Goal: Task Accomplishment & Management: Manage account settings

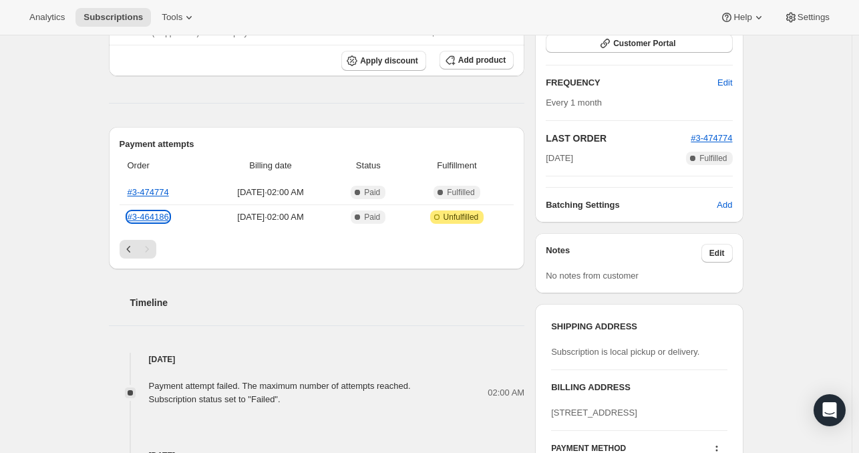
scroll to position [235, 0]
click at [155, 212] on link "#3-464186" at bounding box center [148, 216] width 41 height 10
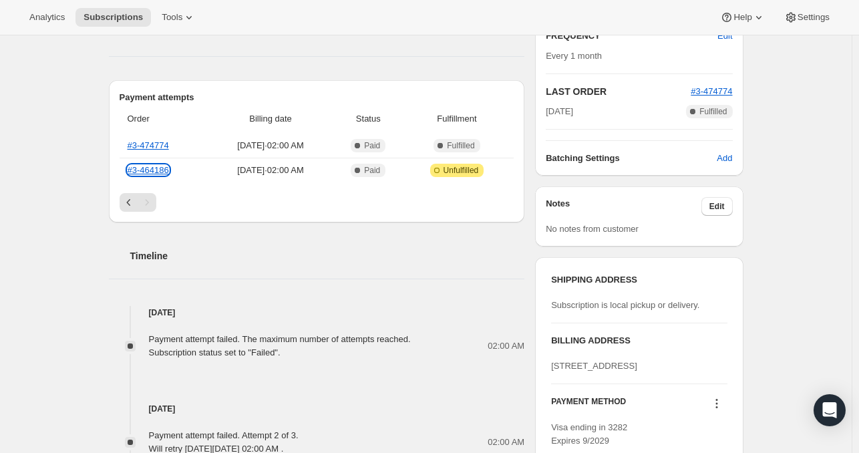
scroll to position [274, 0]
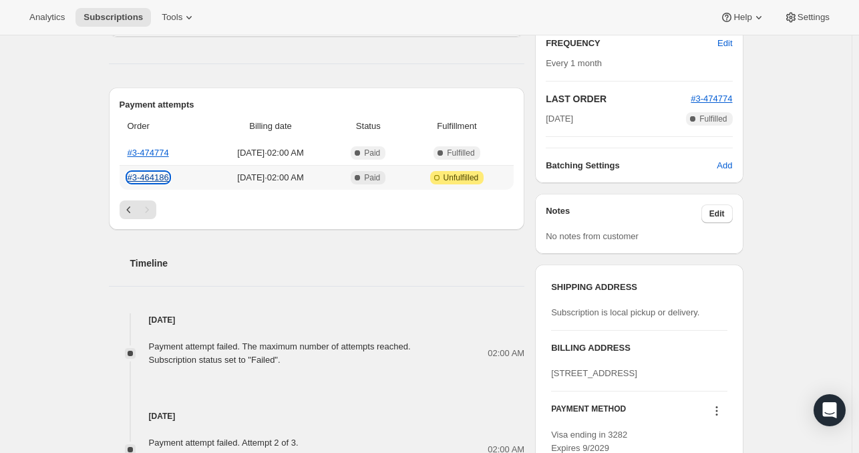
click at [151, 174] on link "#3-464186" at bounding box center [148, 177] width 41 height 10
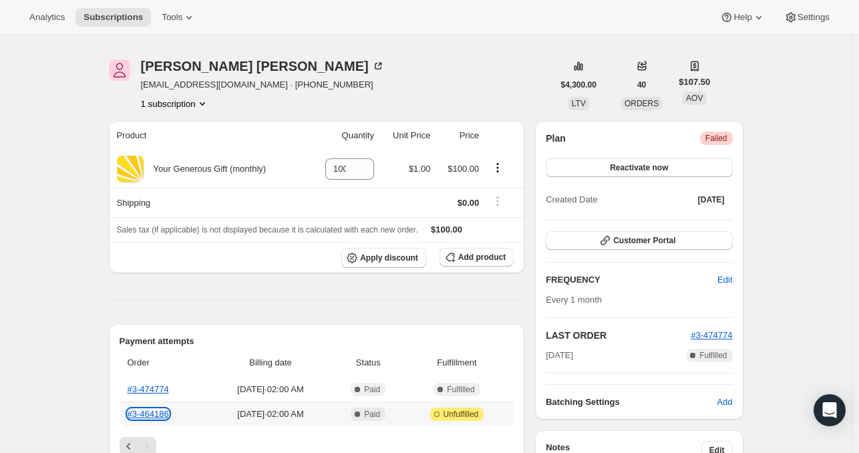
scroll to position [0, 0]
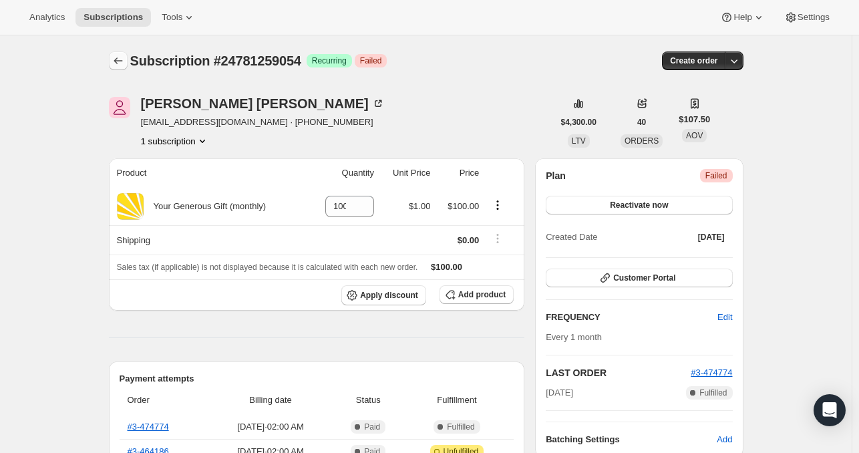
click at [120, 63] on icon "Subscriptions" at bounding box center [118, 60] width 13 height 13
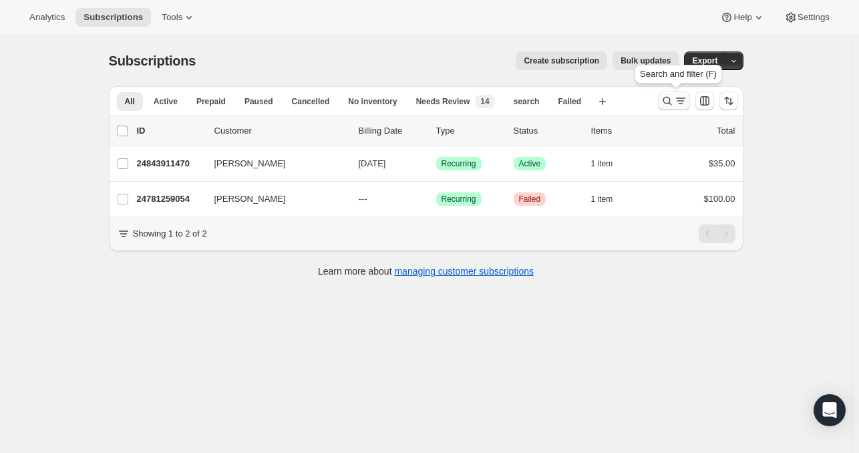
click at [668, 101] on icon "Search and filter results" at bounding box center [666, 100] width 13 height 13
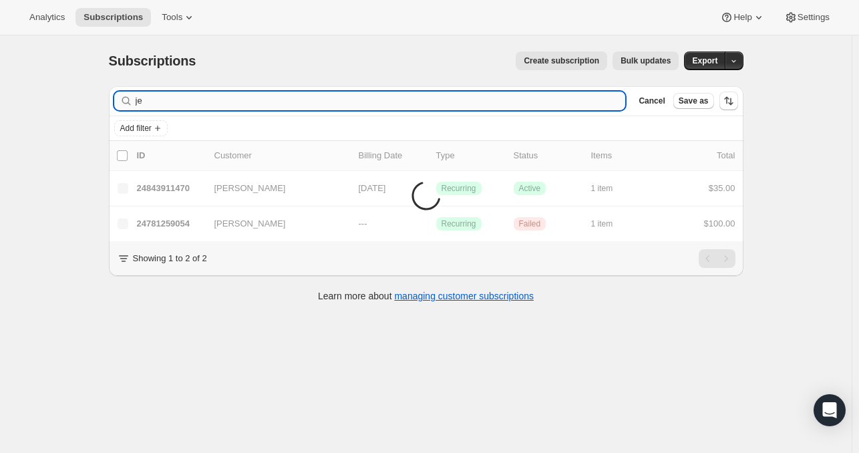
type input "j"
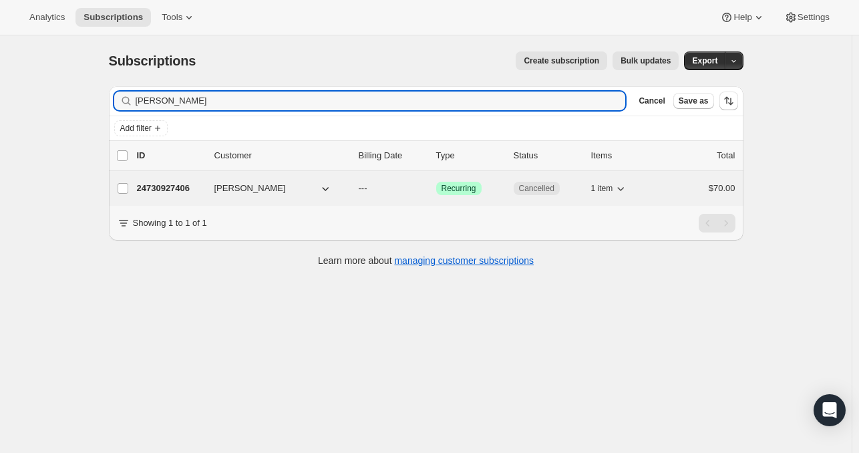
type input "jody meier"
click at [162, 184] on p "24730927406" at bounding box center [170, 188] width 67 height 13
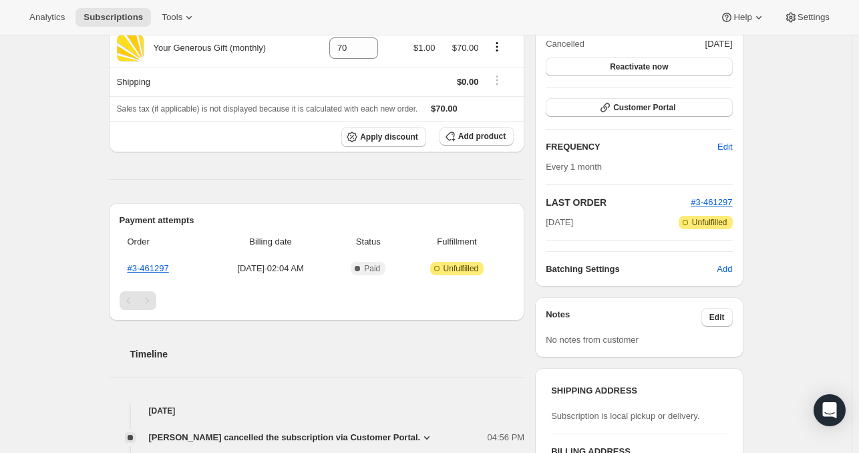
scroll to position [40, 0]
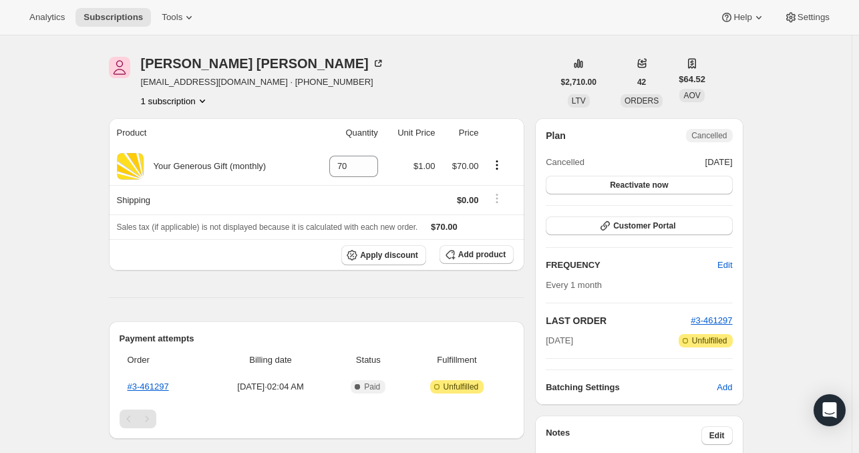
drag, startPoint x: 536, startPoint y: 183, endPoint x: 448, endPoint y: 86, distance: 130.9
click at [448, 86] on div "Jody Meier Presklteach@gmail.com · +17572185420 1 subscription" at bounding box center [331, 82] width 444 height 51
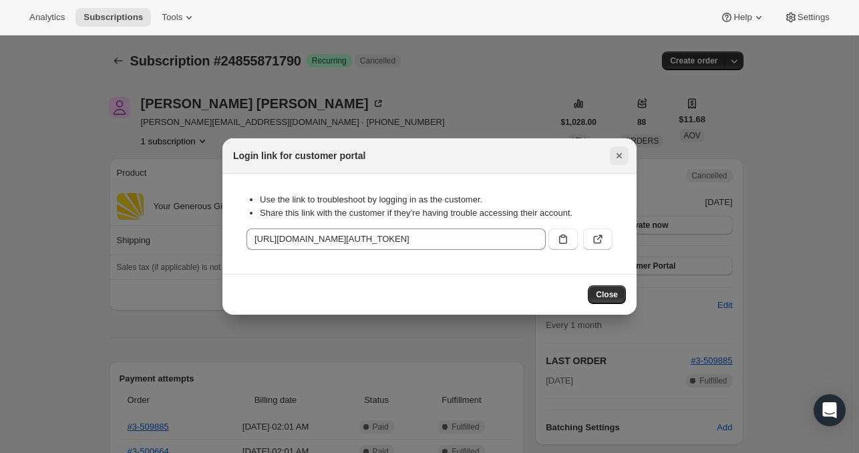
click at [617, 157] on icon "Close" at bounding box center [618, 155] width 5 height 5
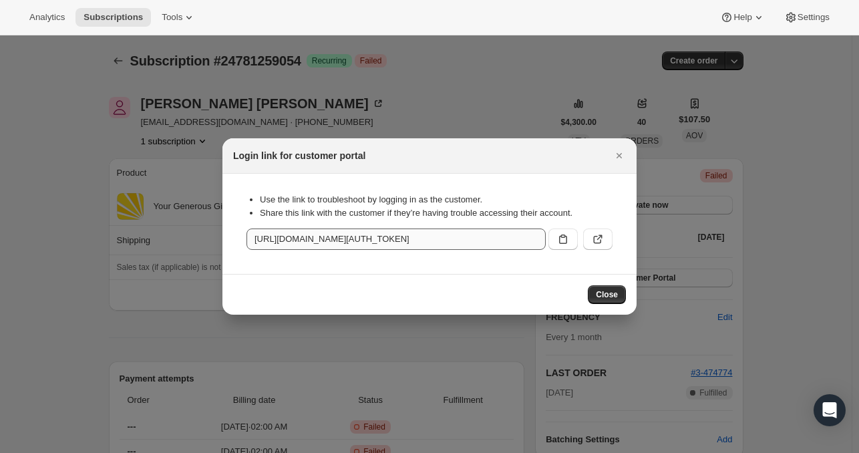
scroll to position [31, 0]
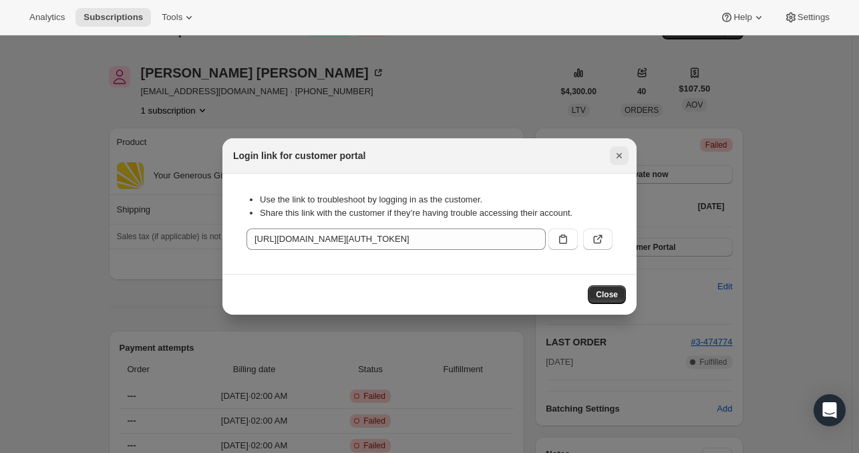
click at [614, 154] on icon "Close" at bounding box center [618, 155] width 13 height 13
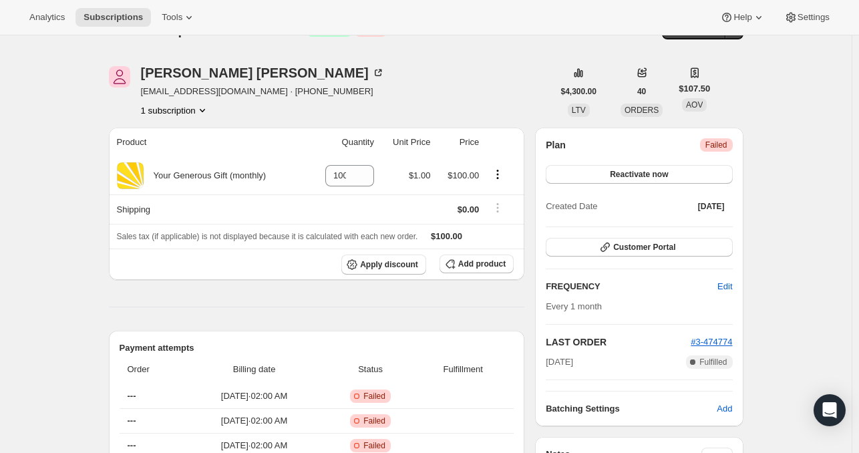
click at [394, 87] on div "Jeff Warga jeffwarga@hotmail.com · +19256677626 1 subscription" at bounding box center [331, 91] width 444 height 51
click at [375, 72] on div "Jeff Warga jeffwarga@hotmail.com · +19256677626 1 subscription" at bounding box center [331, 91] width 444 height 51
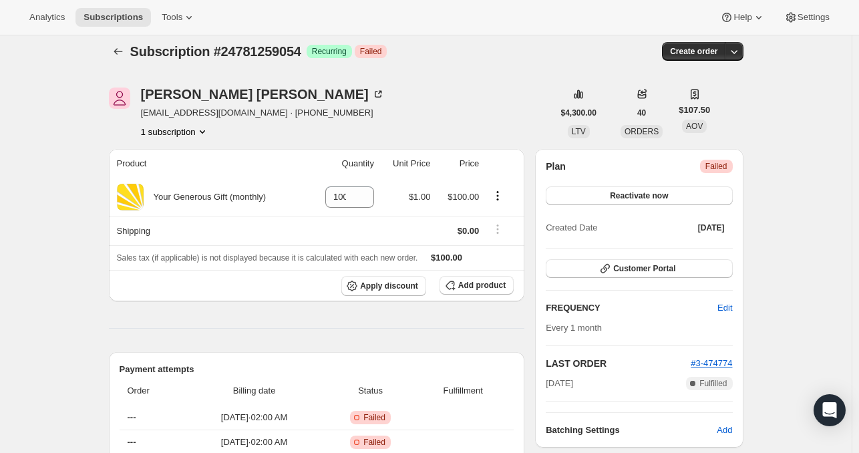
scroll to position [7, 0]
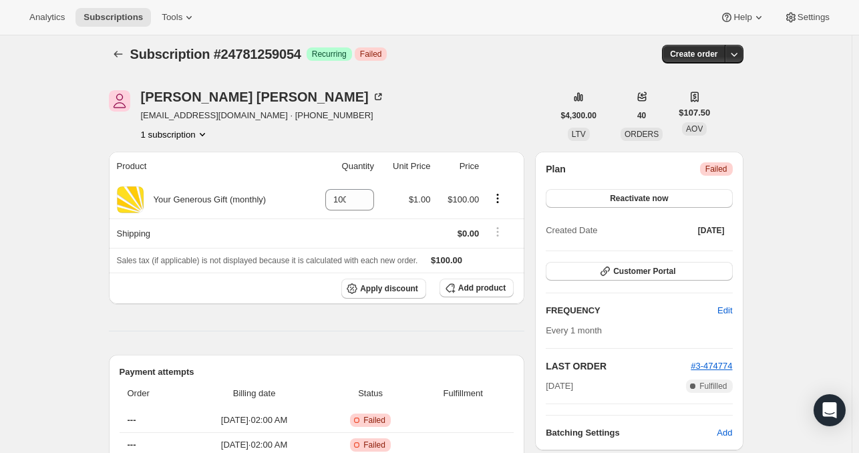
click at [142, 53] on span "Subscription #24781259054" at bounding box center [215, 54] width 171 height 15
click at [122, 53] on icon "Subscriptions" at bounding box center [118, 53] width 13 height 13
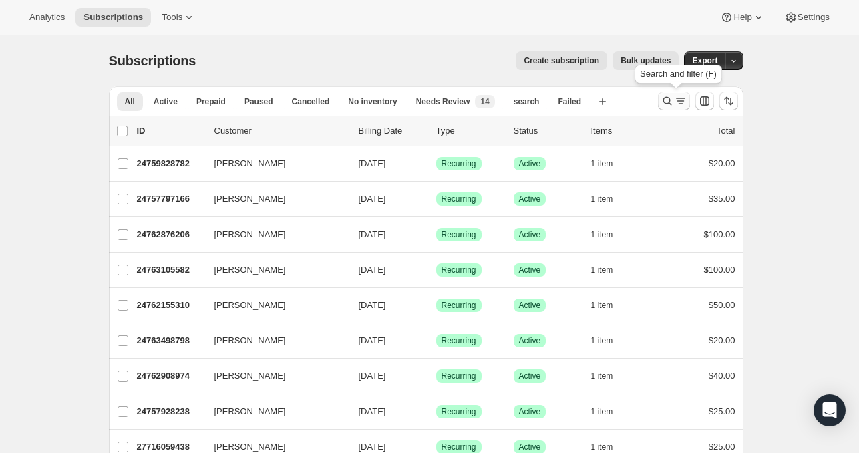
click at [670, 99] on icon "Search and filter results" at bounding box center [666, 100] width 13 height 13
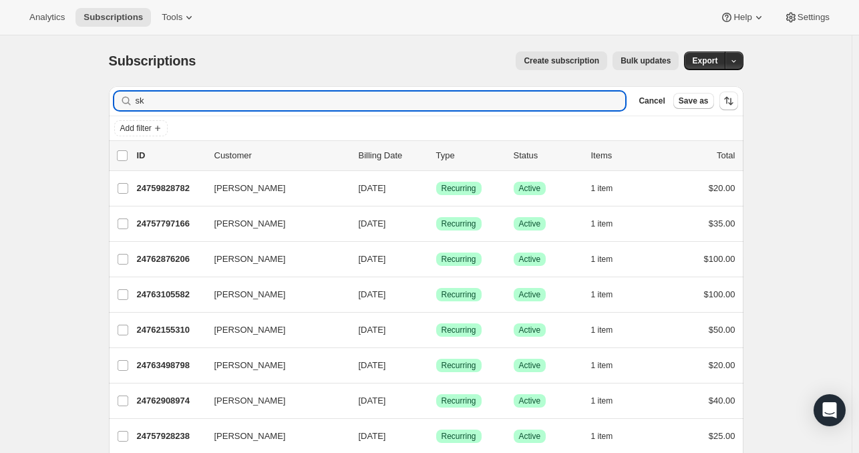
type input "s"
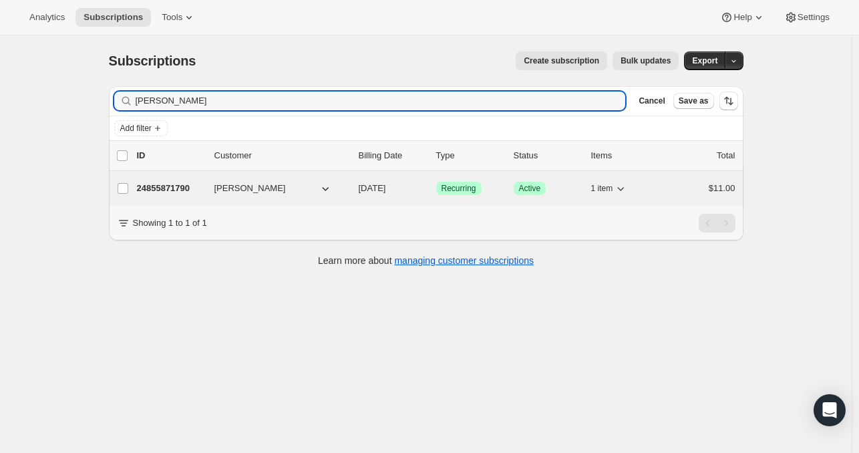
type input "kim offhaus"
click at [180, 186] on p "24855871790" at bounding box center [170, 188] width 67 height 13
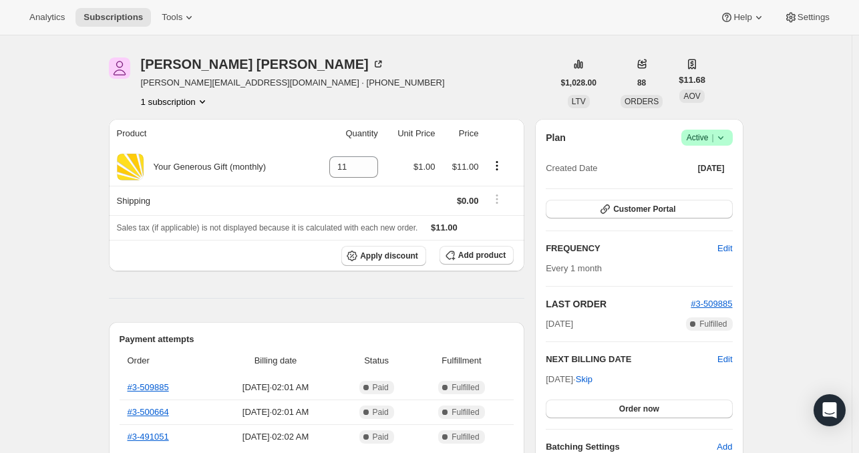
scroll to position [36, 0]
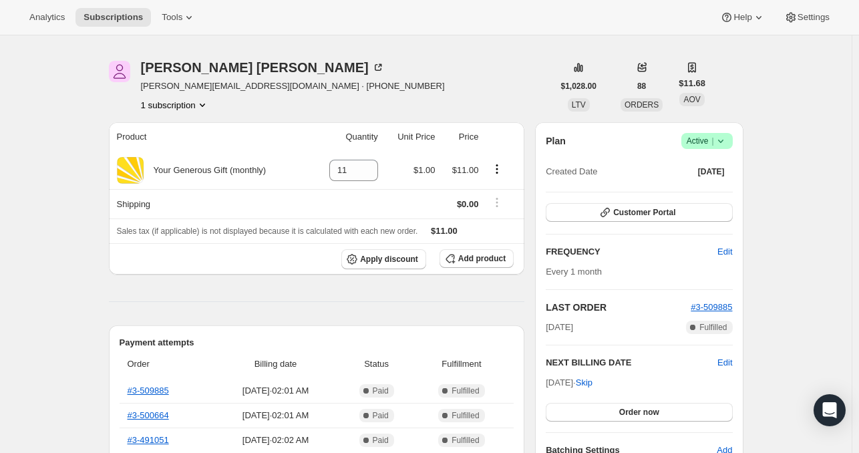
click at [727, 139] on icon at bounding box center [720, 140] width 13 height 13
click at [704, 188] on span "Cancel subscription" at bounding box center [710, 189] width 75 height 10
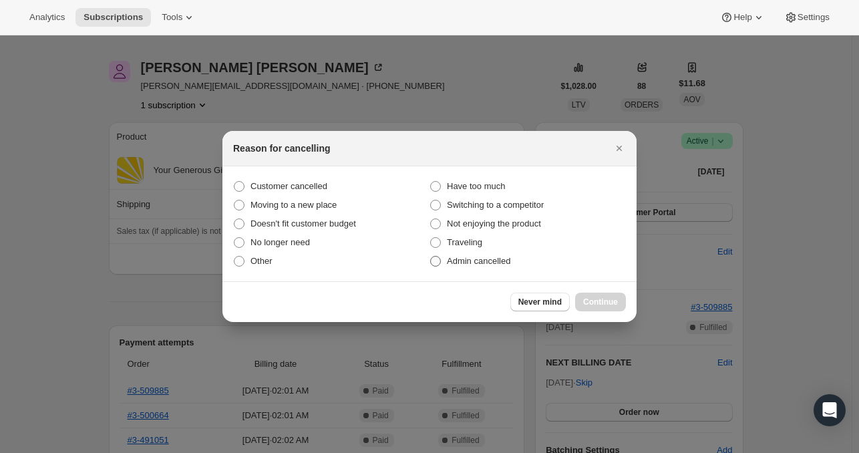
click at [438, 261] on span ":roh:" at bounding box center [435, 261] width 11 height 11
click at [431, 256] on input "Admin cancelled" at bounding box center [430, 256] width 1 height 1
radio input "true"
click at [602, 298] on span "Continue" at bounding box center [600, 301] width 35 height 11
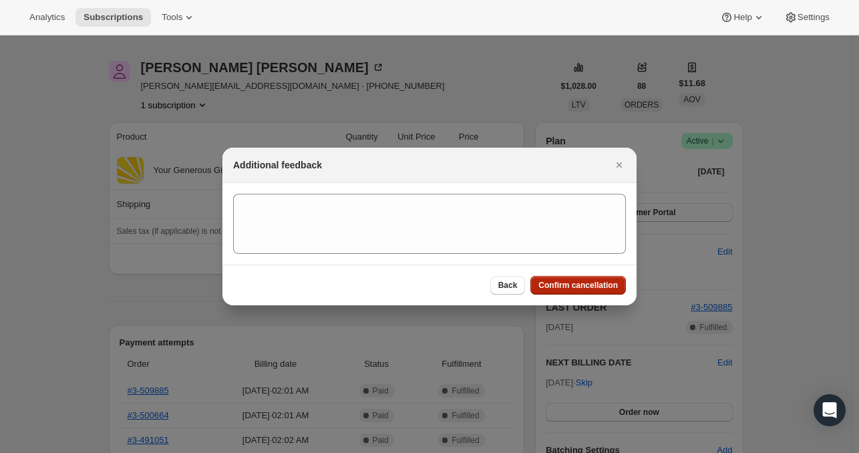
click at [585, 282] on span "Confirm cancellation" at bounding box center [577, 285] width 79 height 11
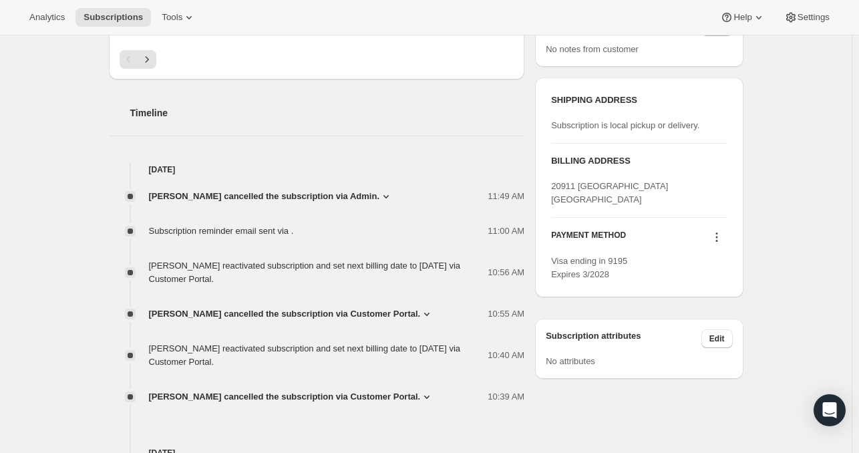
scroll to position [510, 0]
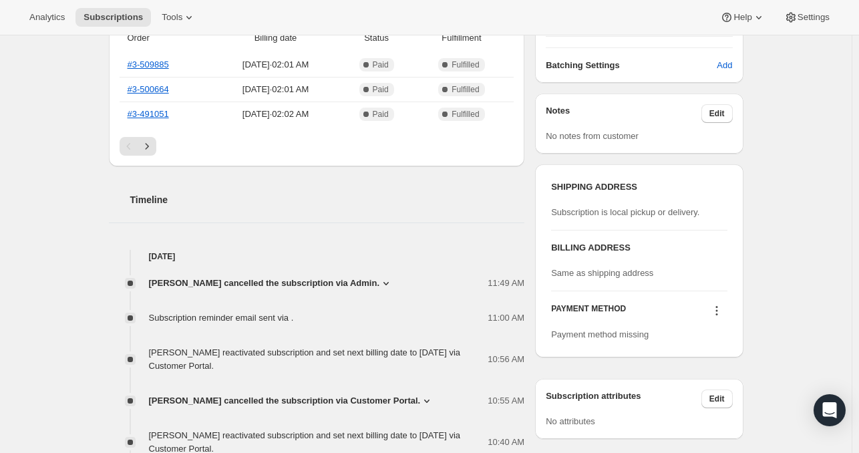
scroll to position [363, 0]
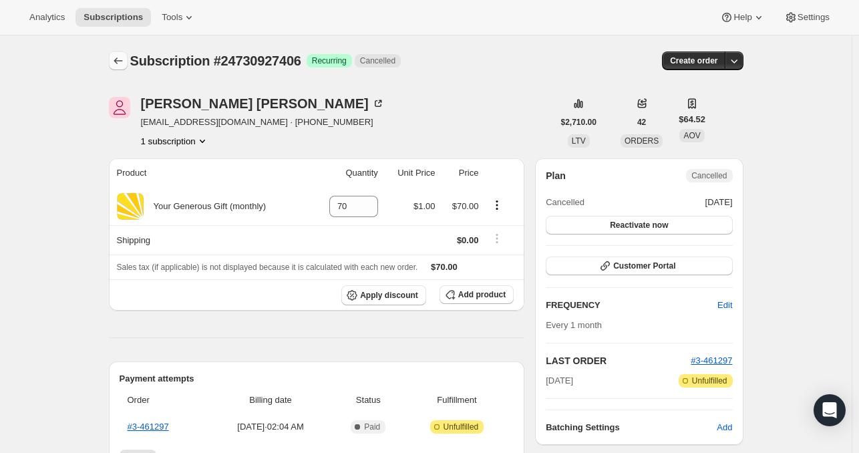
click at [116, 59] on icon "Subscriptions" at bounding box center [118, 60] width 13 height 13
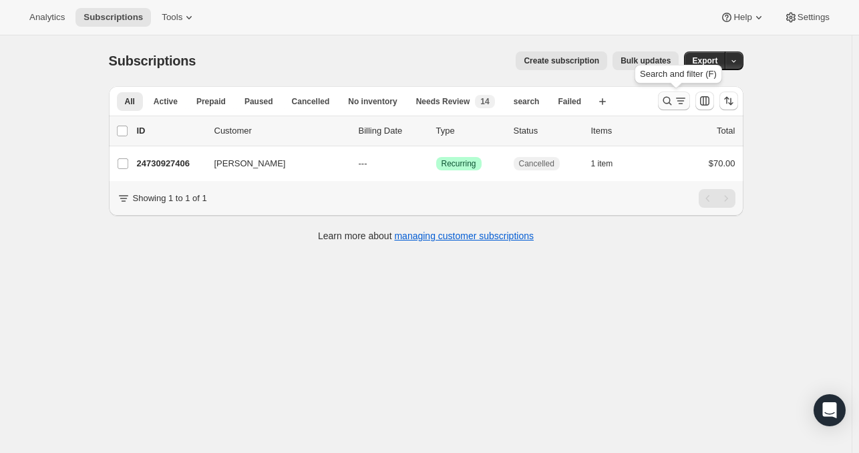
click at [670, 99] on icon "Search and filter results" at bounding box center [666, 100] width 13 height 13
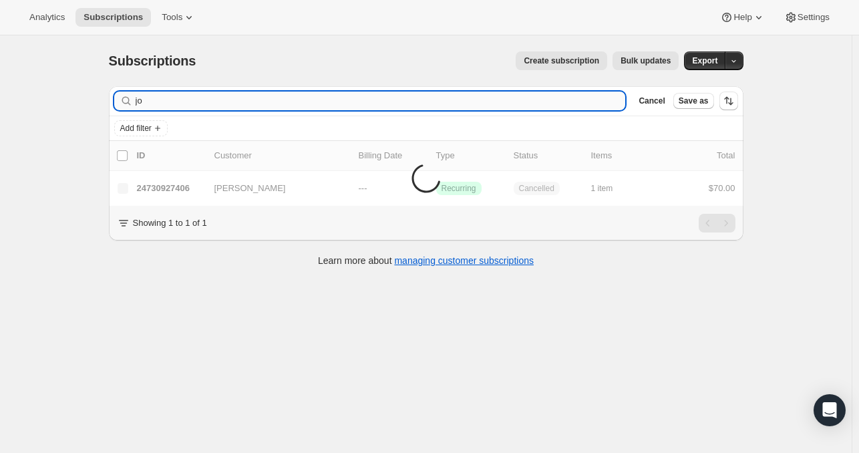
type input "j"
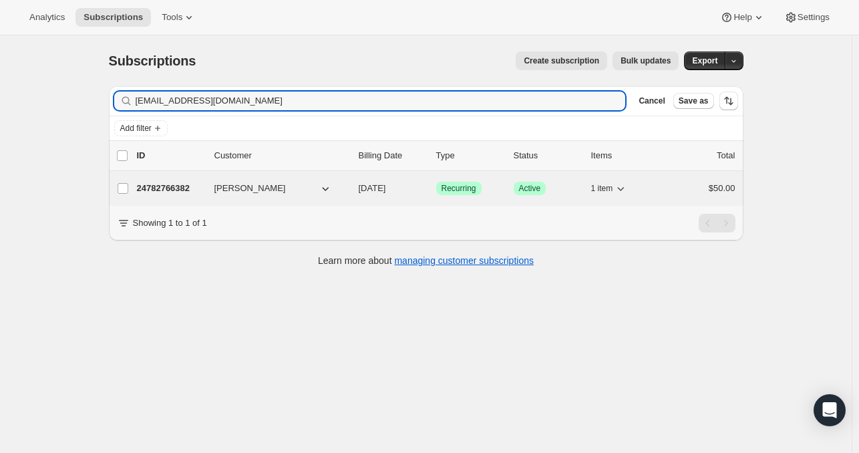
type input "[EMAIL_ADDRESS][DOMAIN_NAME]"
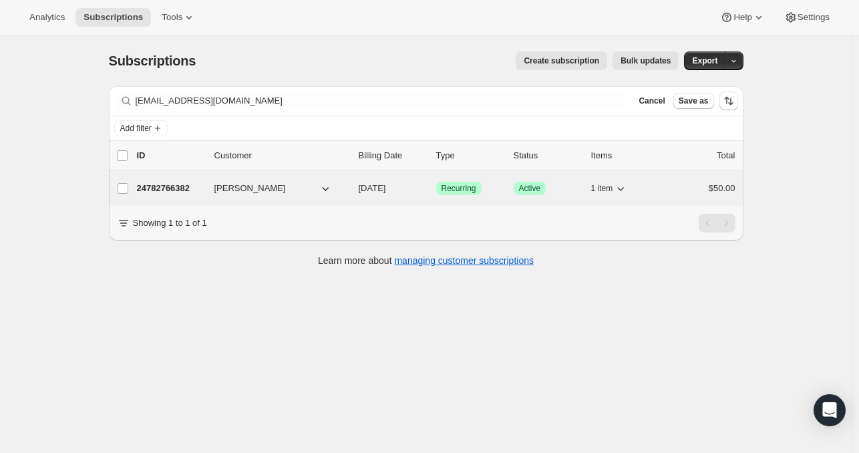
click at [168, 184] on p "24782766382" at bounding box center [170, 188] width 67 height 13
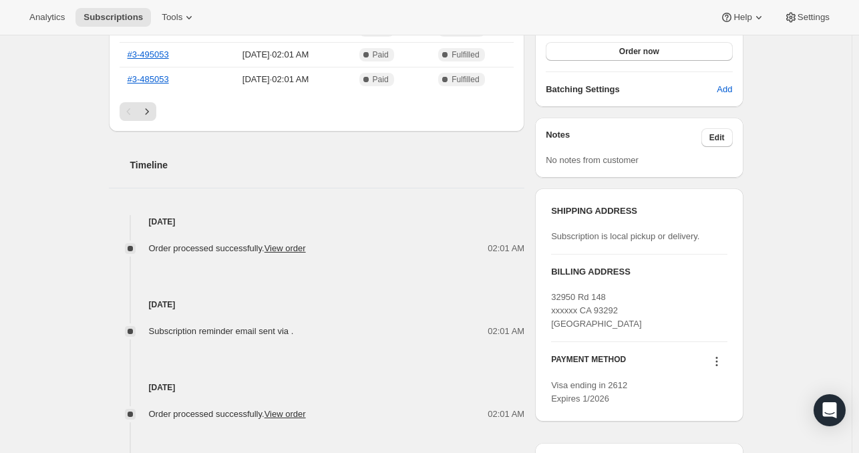
scroll to position [395, 0]
